Goal: Task Accomplishment & Management: Use online tool/utility

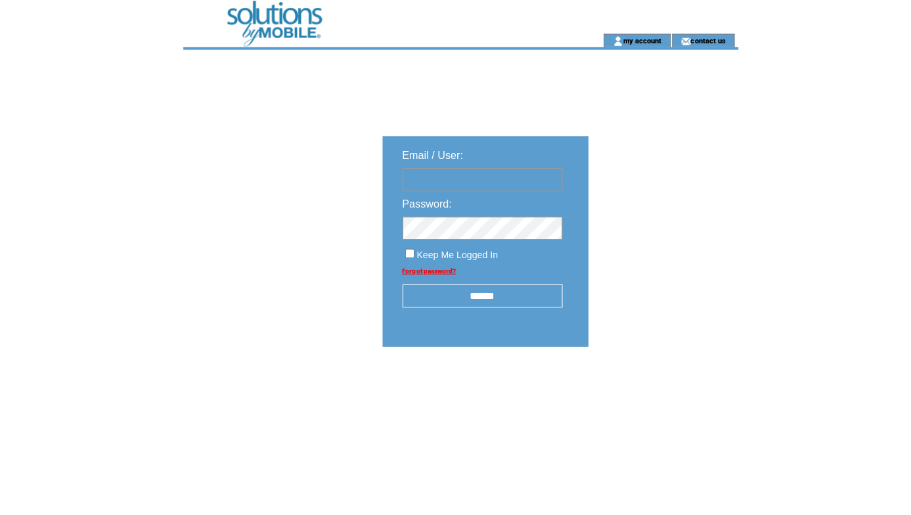
type input "**********"
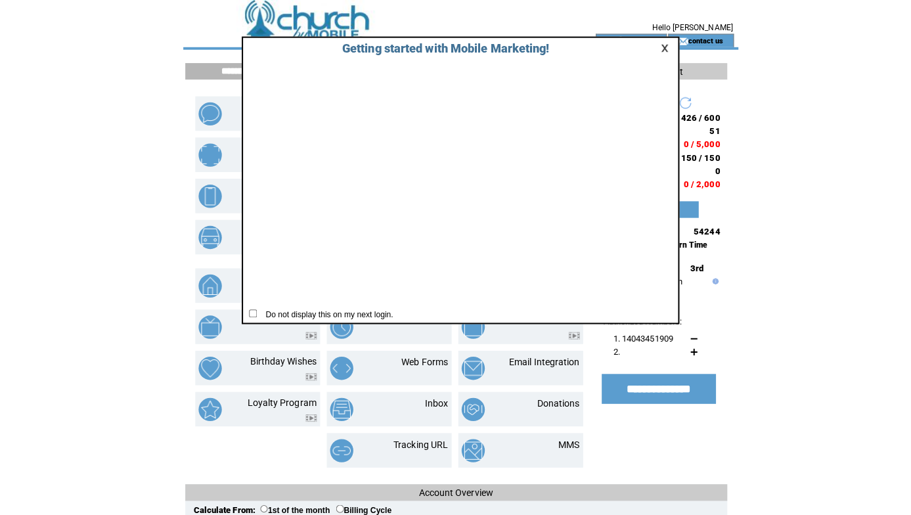
click at [657, 47] on link at bounding box center [659, 47] width 12 height 9
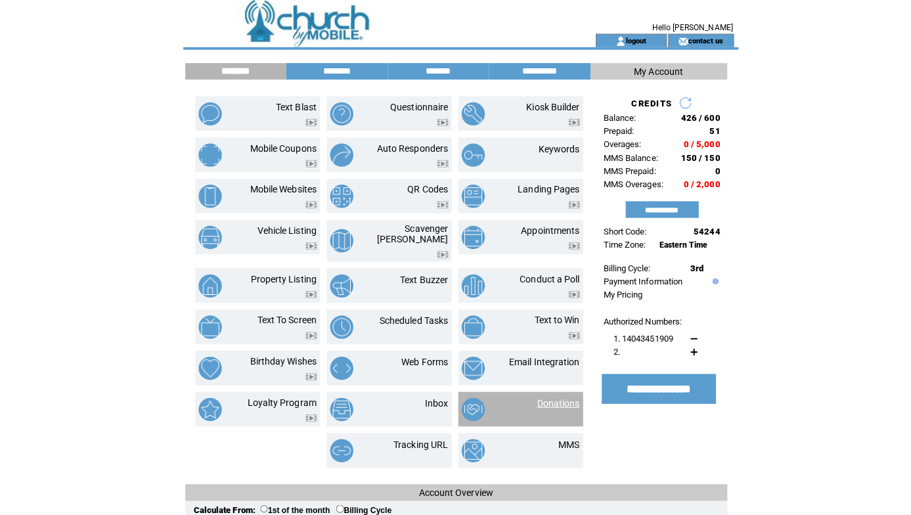
click at [552, 393] on link "Donations" at bounding box center [552, 398] width 42 height 11
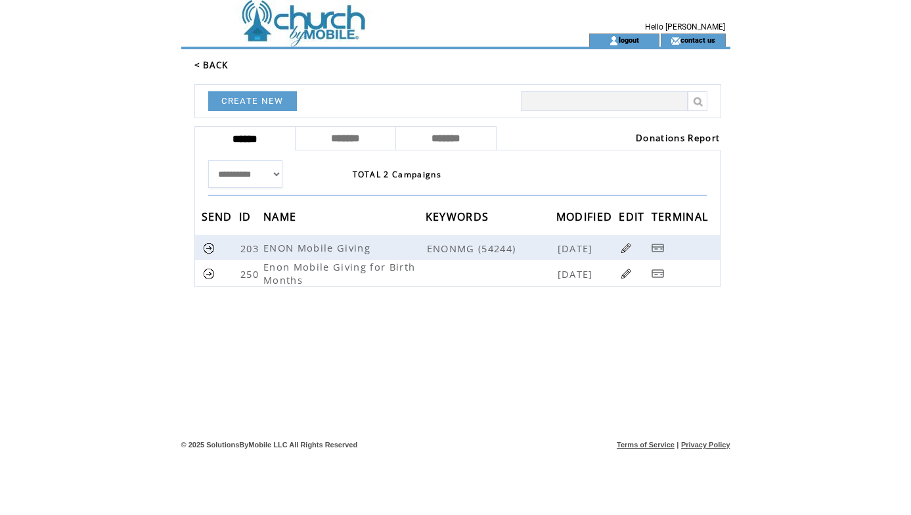
click at [640, 135] on link "Donations Report" at bounding box center [678, 138] width 84 height 12
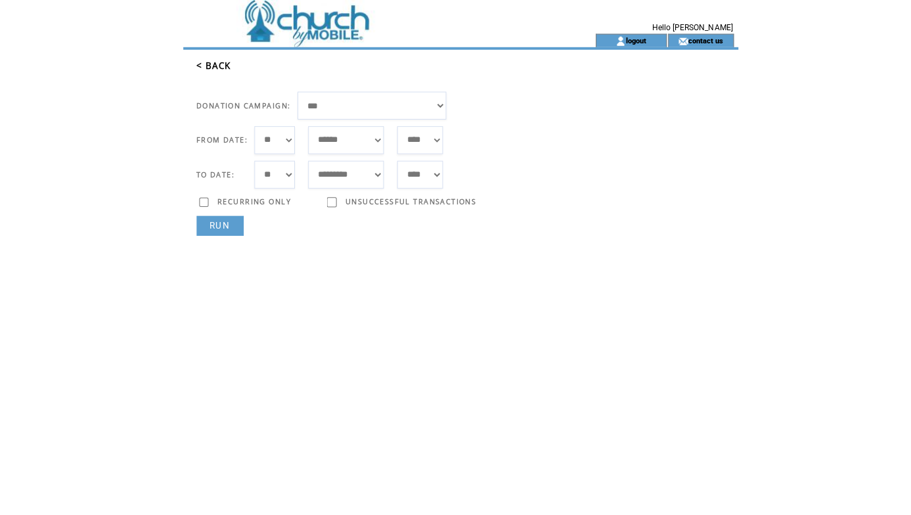
select select "***"
select select "*"
select select "**"
click at [227, 220] on link "RUN" at bounding box center [217, 223] width 47 height 20
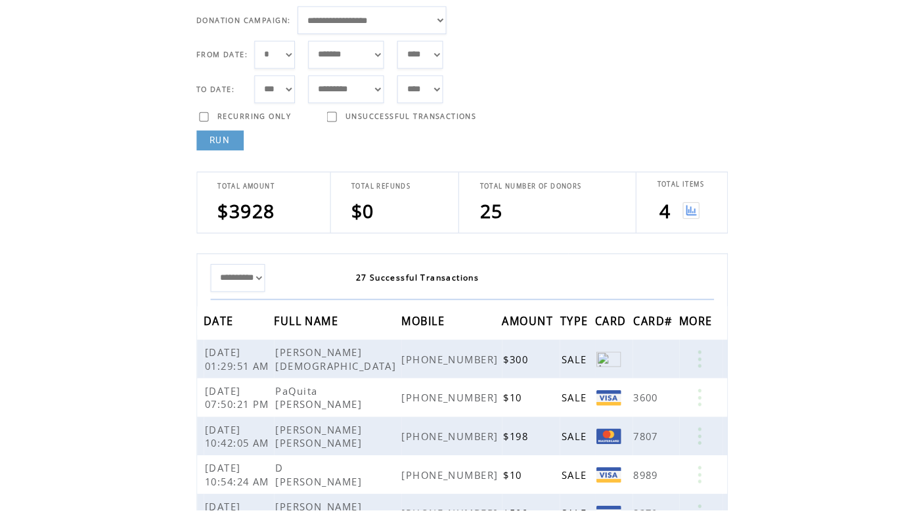
scroll to position [81, 0]
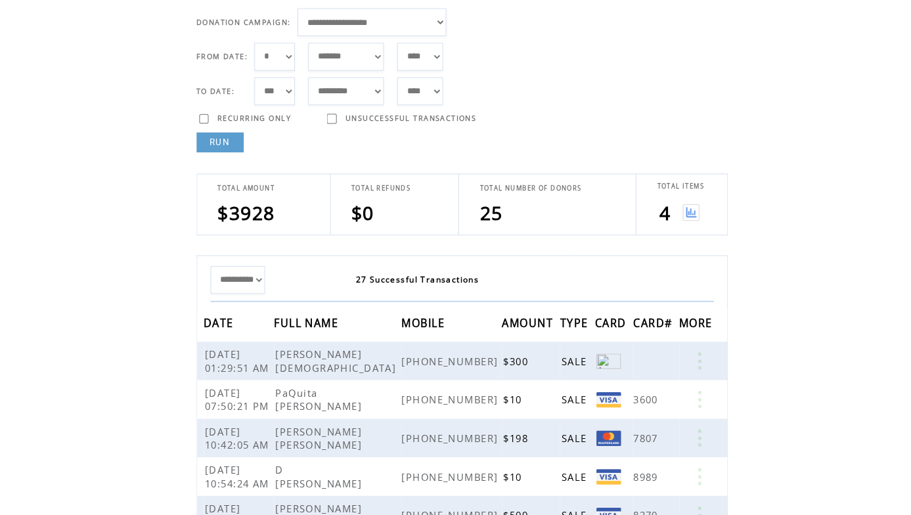
click at [683, 209] on img at bounding box center [683, 212] width 16 height 16
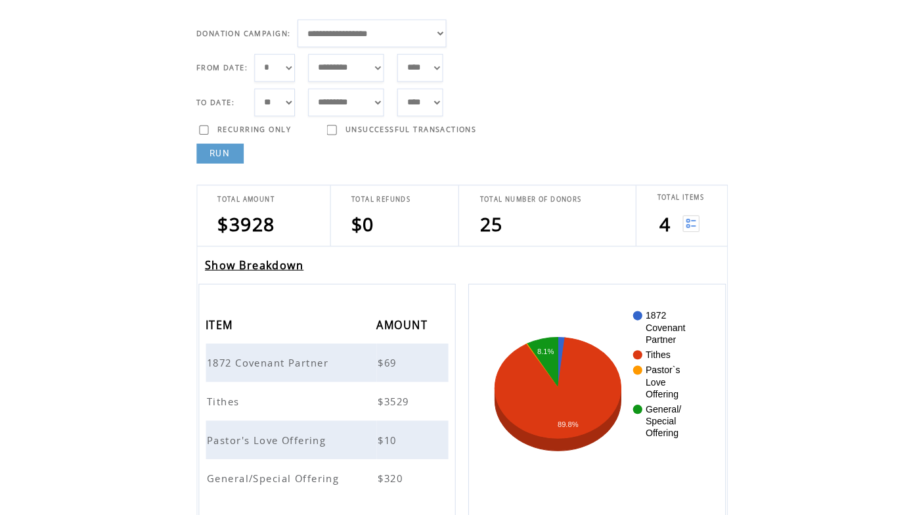
scroll to position [69, 0]
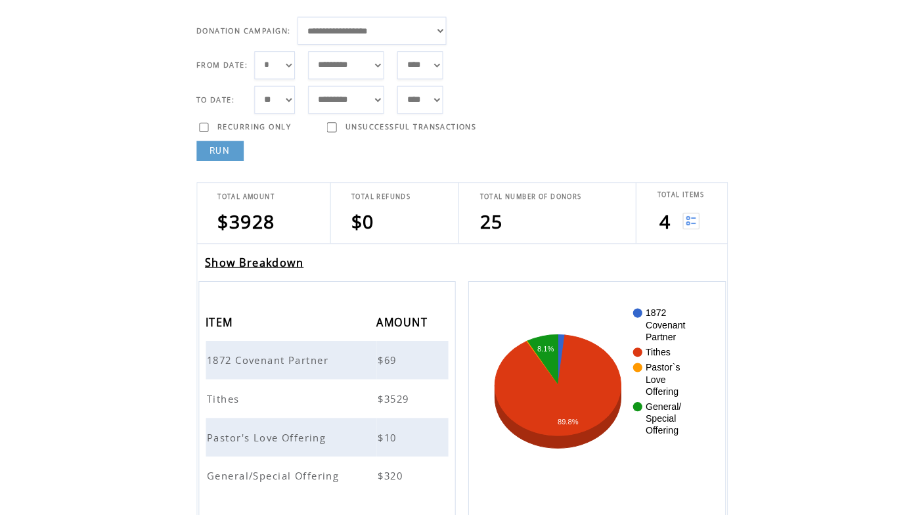
click at [248, 261] on link "Show Breakdown" at bounding box center [252, 264] width 98 height 14
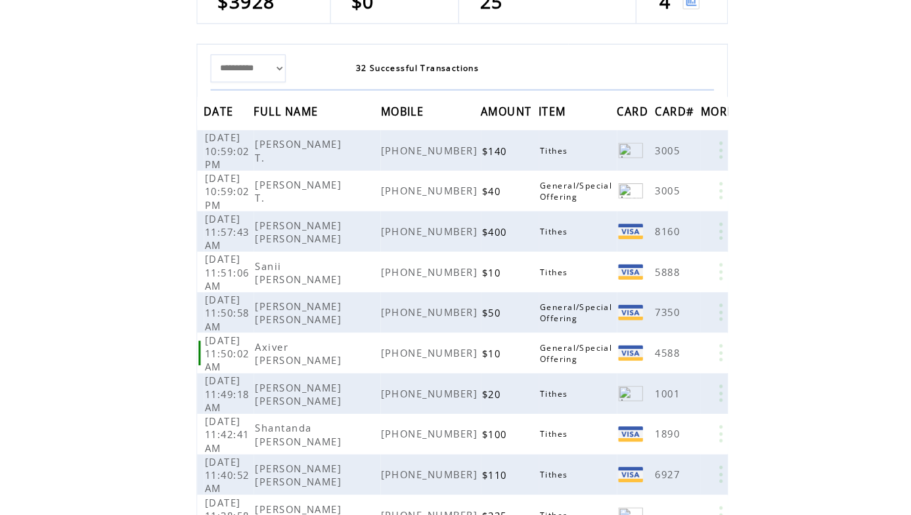
scroll to position [269, 0]
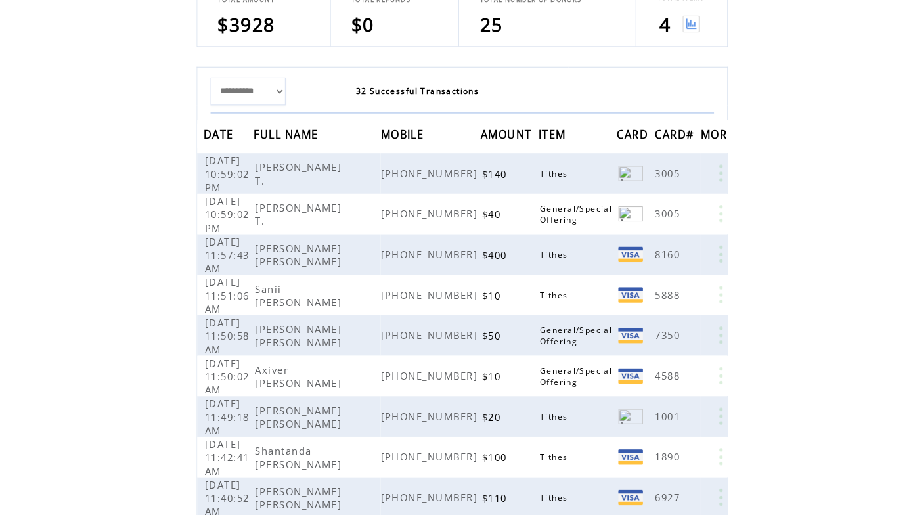
select select "*"
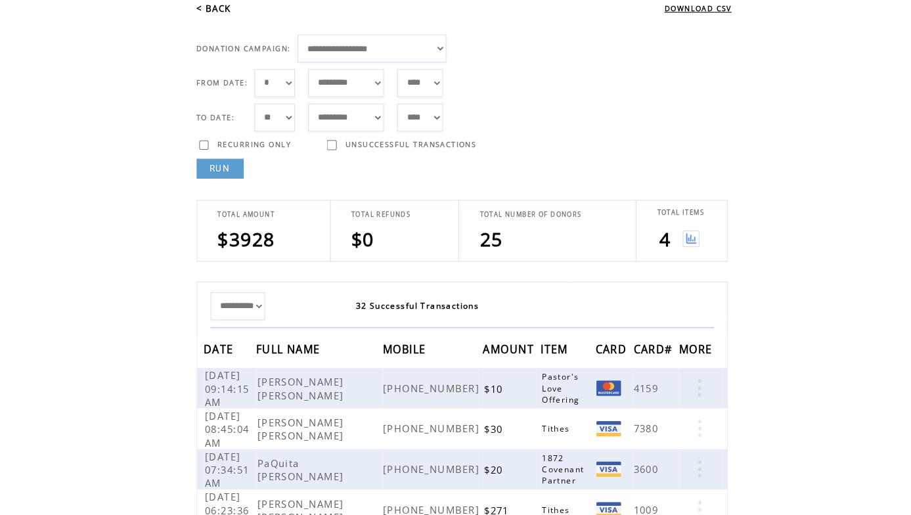
scroll to position [28, 0]
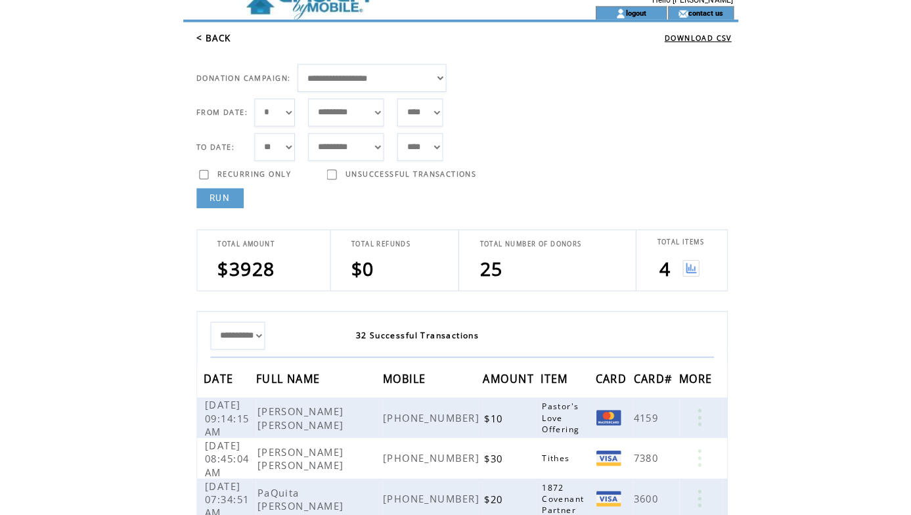
click at [686, 263] on img at bounding box center [683, 265] width 16 height 16
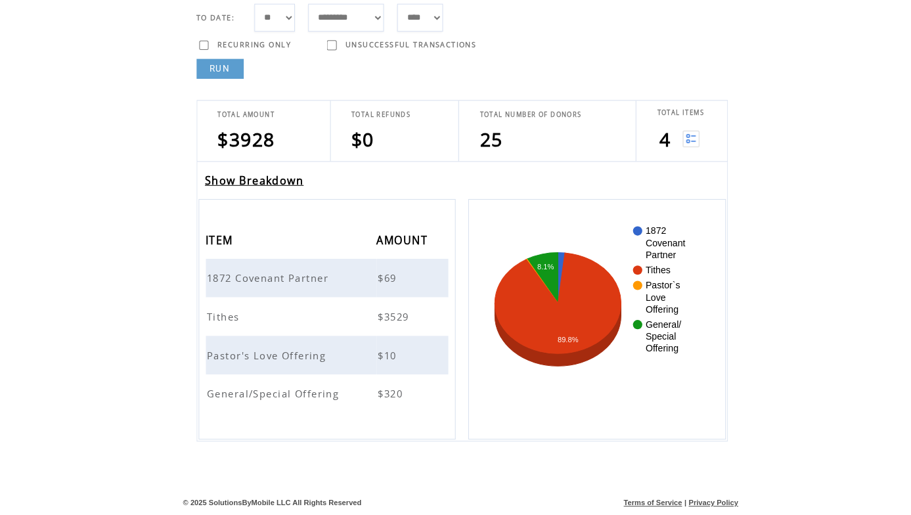
scroll to position [147, 0]
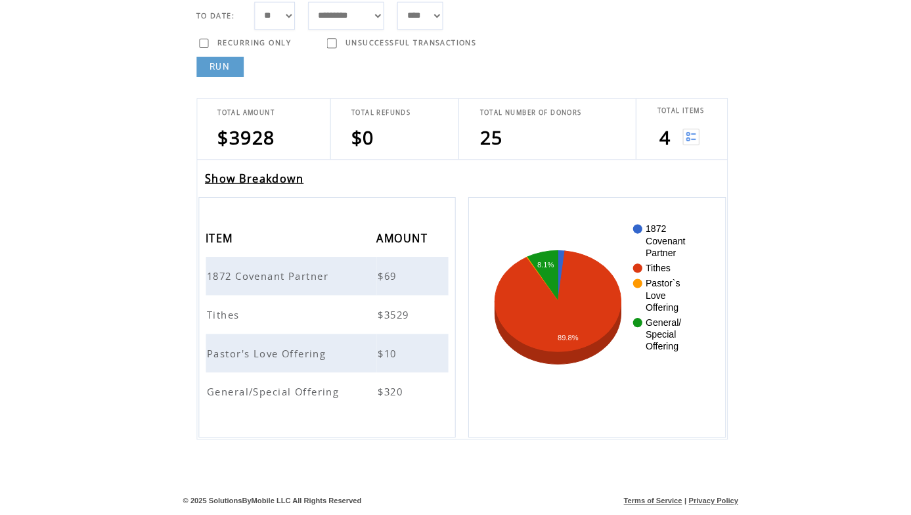
click at [250, 276] on span "1872 Covenant Partner" at bounding box center [266, 282] width 123 height 13
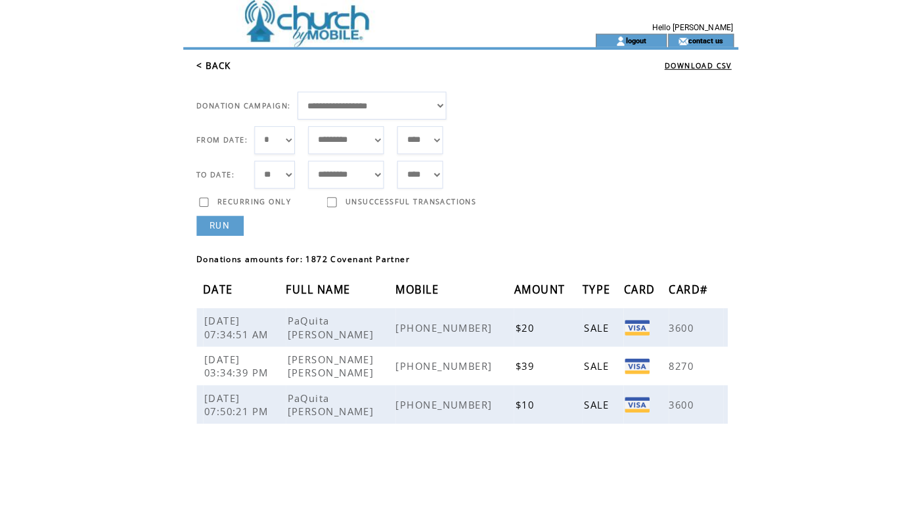
click at [219, 62] on link "< BACK" at bounding box center [211, 65] width 34 height 12
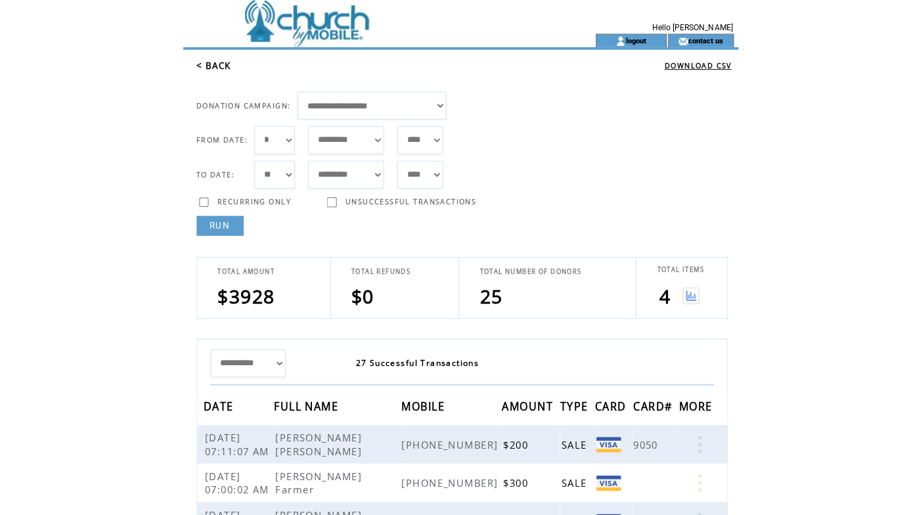
click at [682, 295] on img at bounding box center [683, 292] width 16 height 16
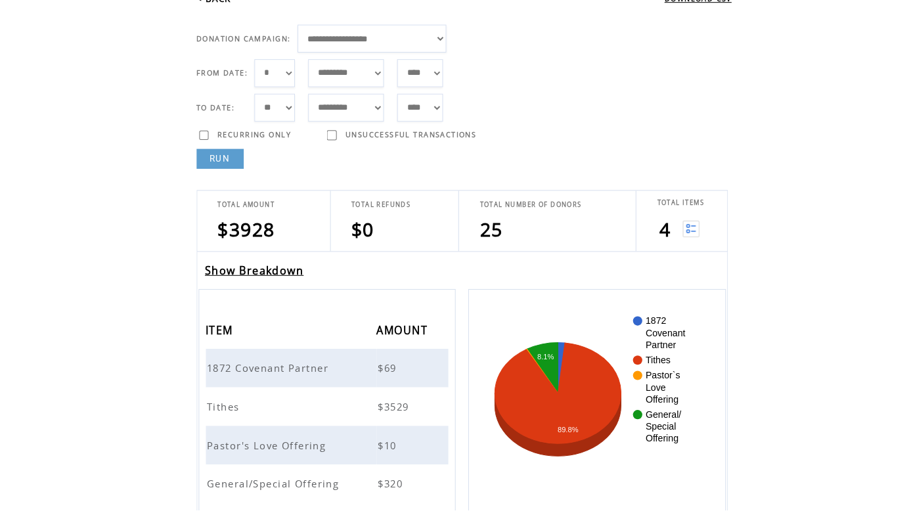
scroll to position [123, 0]
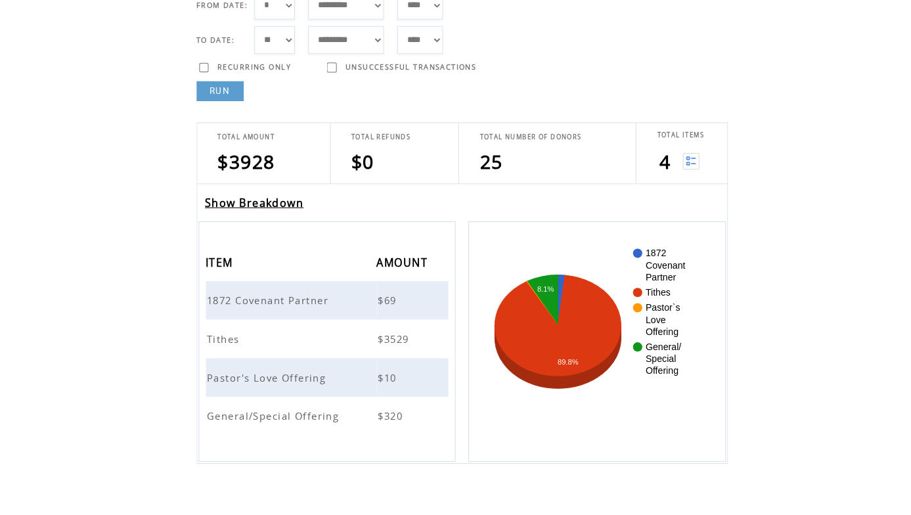
click at [217, 339] on span "Tithes" at bounding box center [222, 345] width 35 height 13
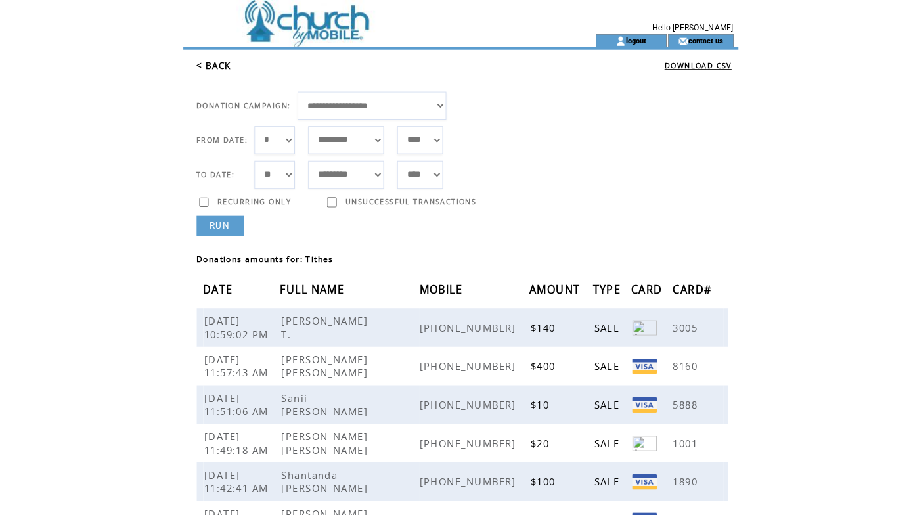
click at [213, 67] on link "< BACK" at bounding box center [211, 65] width 34 height 12
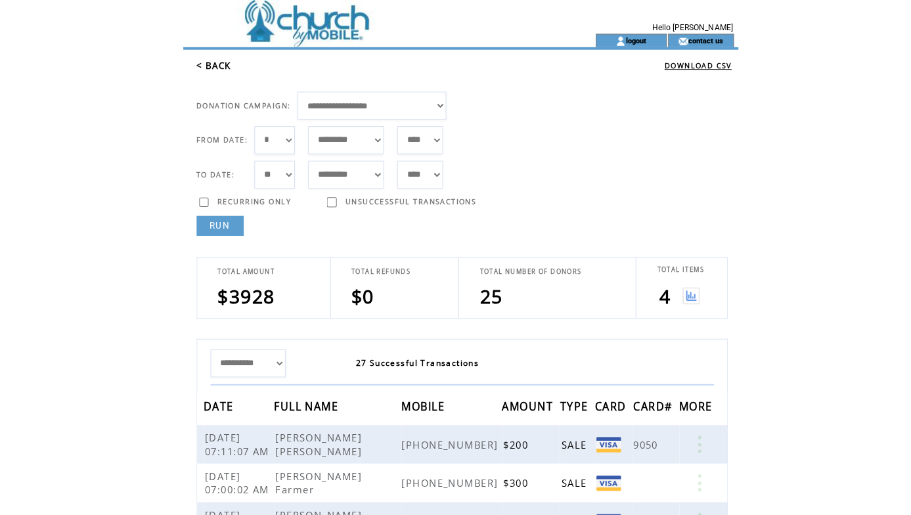
click at [682, 294] on img at bounding box center [683, 292] width 16 height 16
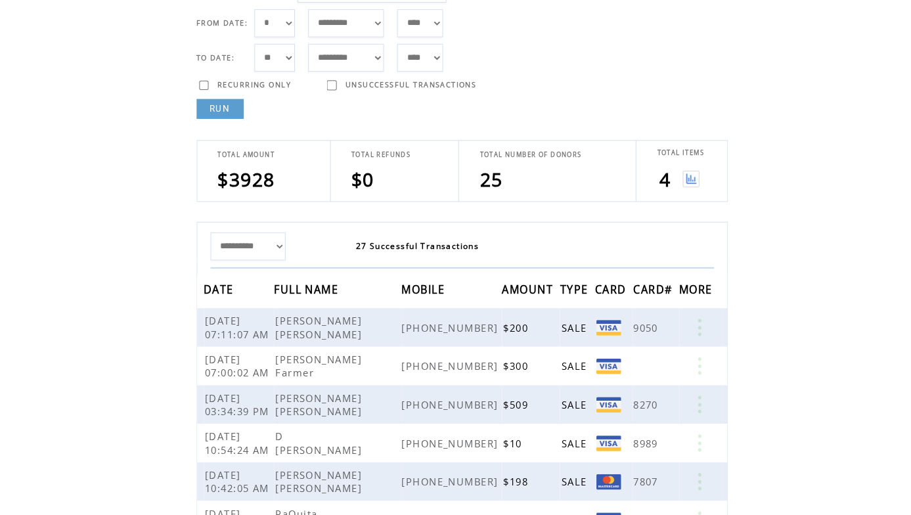
scroll to position [114, 0]
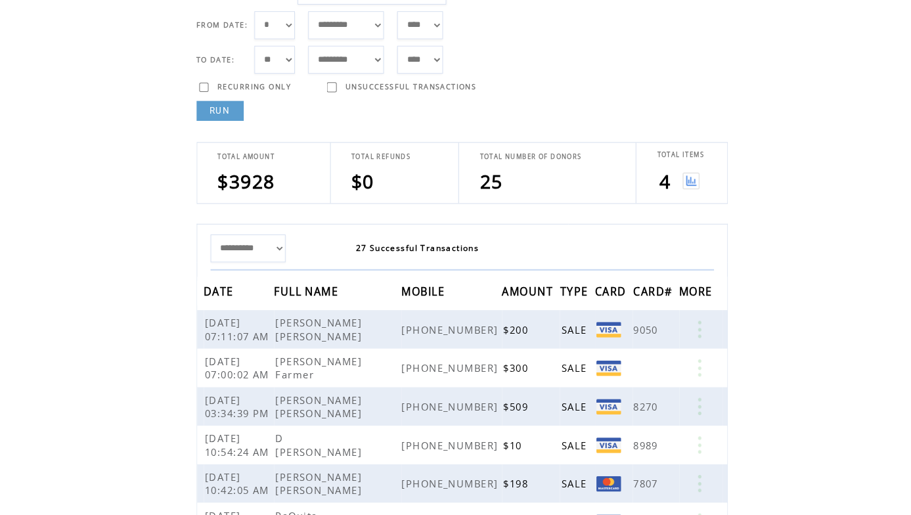
click at [680, 183] on img at bounding box center [683, 179] width 16 height 16
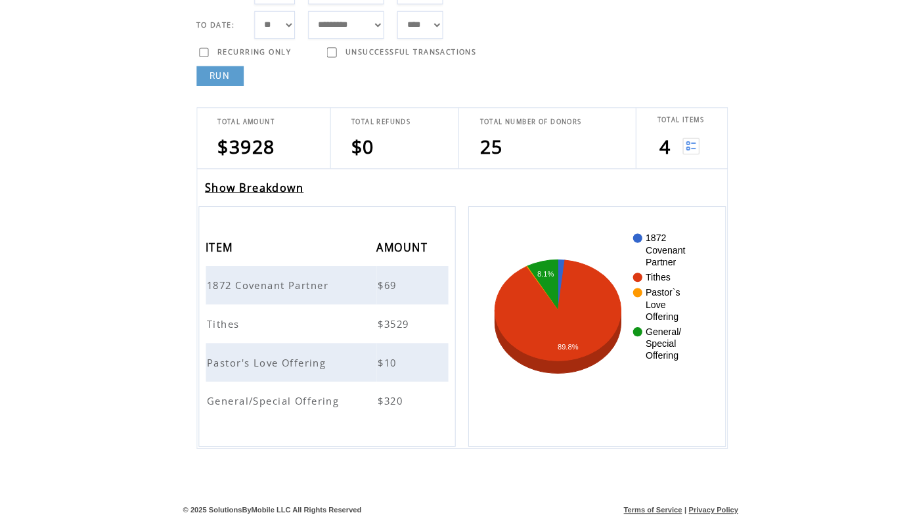
scroll to position [158, 0]
click at [255, 353] on span "Pastor's Love Offering" at bounding box center [265, 358] width 121 height 13
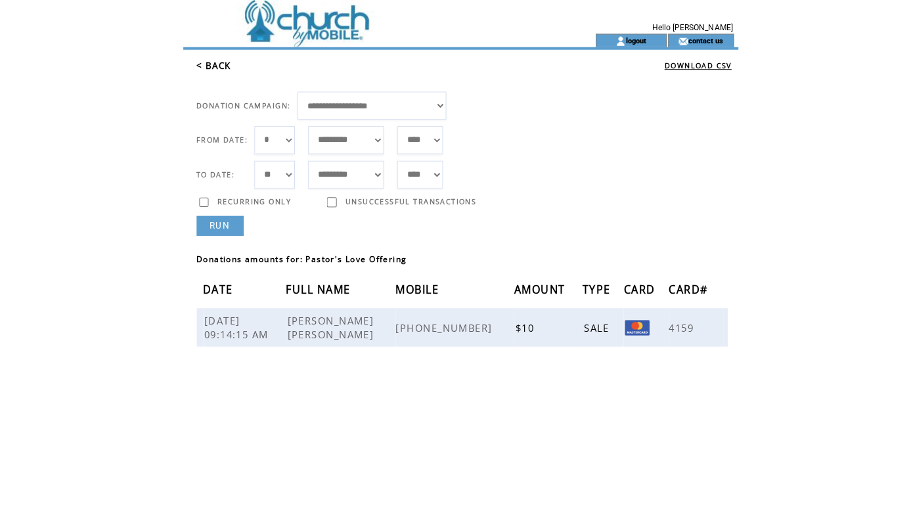
click at [209, 66] on link "< BACK" at bounding box center [211, 65] width 34 height 12
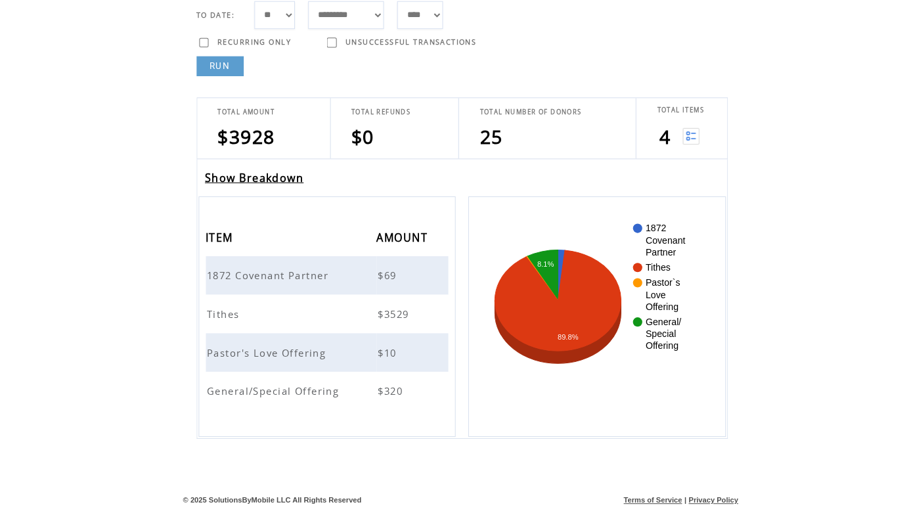
scroll to position [152, 0]
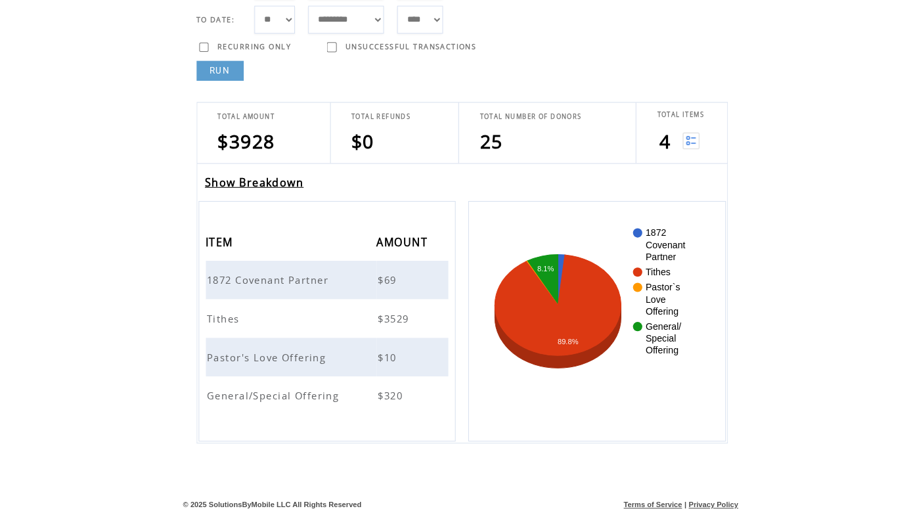
click at [318, 379] on td "General/Special Offering" at bounding box center [288, 397] width 169 height 38
click at [318, 390] on span "General/Special Offering" at bounding box center [272, 396] width 134 height 13
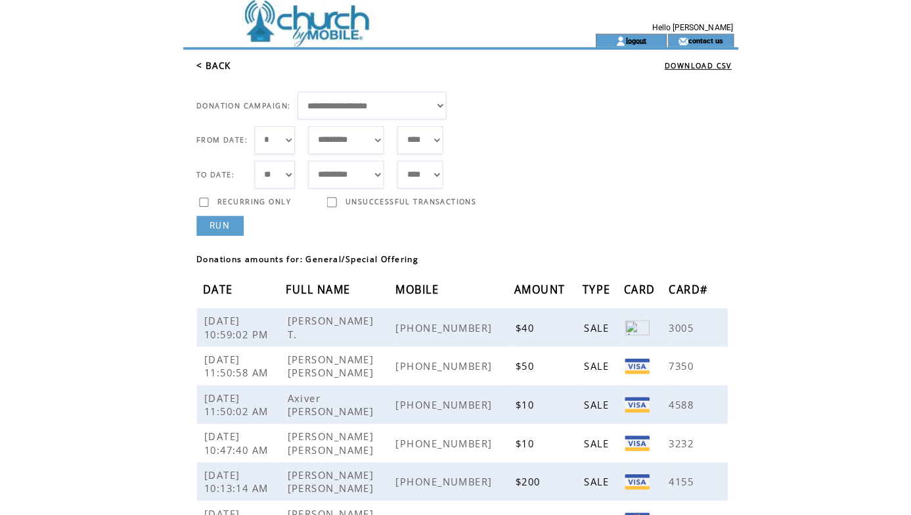
click at [631, 39] on link "logout" at bounding box center [629, 39] width 20 height 9
